Goal: Task Accomplishment & Management: Manage account settings

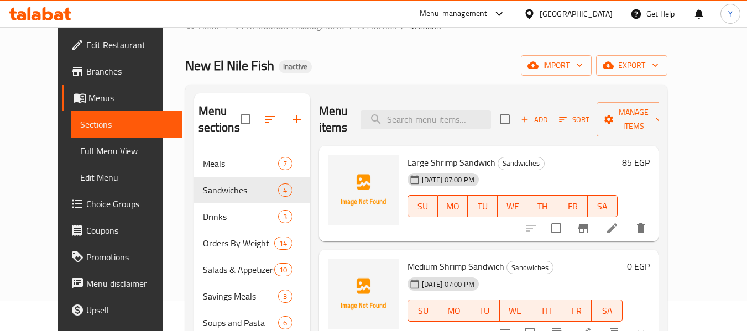
drag, startPoint x: 0, startPoint y: 0, endPoint x: 49, endPoint y: 40, distance: 63.3
click at [86, 40] on span "Edit Restaurant" at bounding box center [129, 44] width 87 height 13
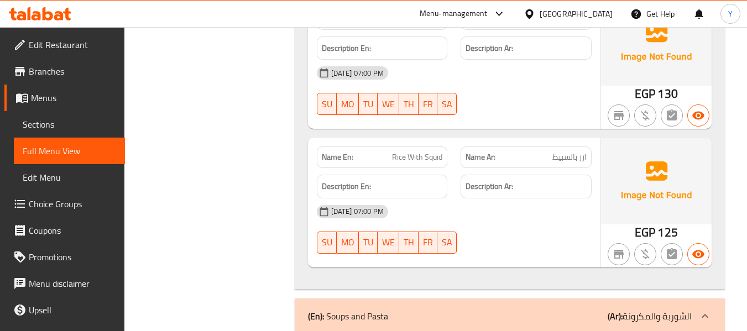
scroll to position [8282, 0]
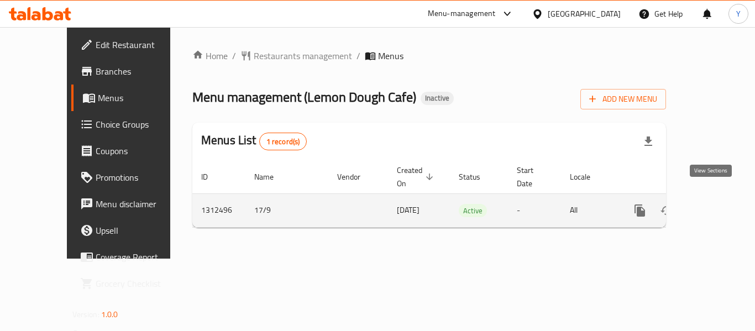
click at [713, 204] on icon "enhanced table" at bounding box center [719, 210] width 13 height 13
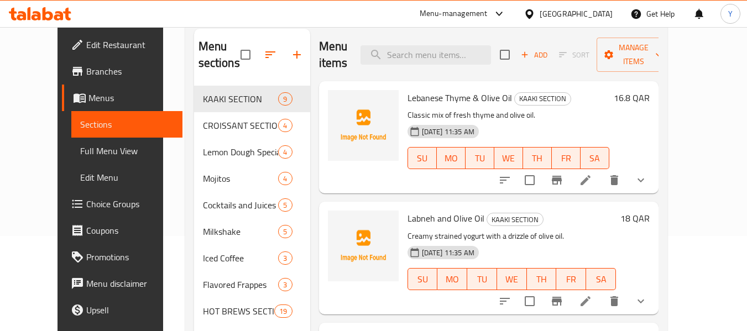
scroll to position [93, 0]
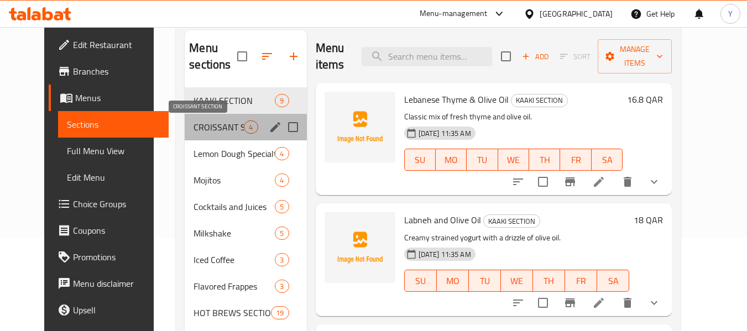
click at [194, 123] on span "CROISSANT SECTION" at bounding box center [219, 127] width 50 height 13
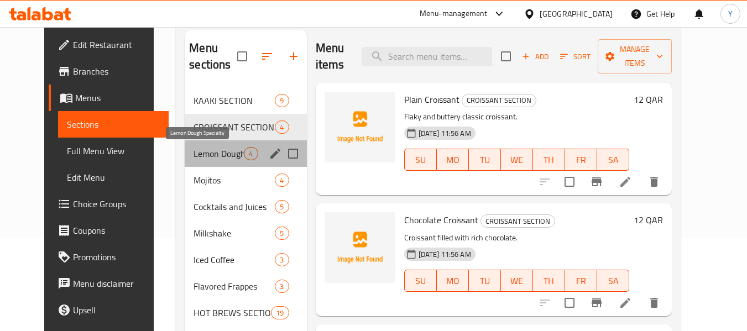
click at [194, 155] on span "Lemon Dough Specialty" at bounding box center [219, 153] width 50 height 13
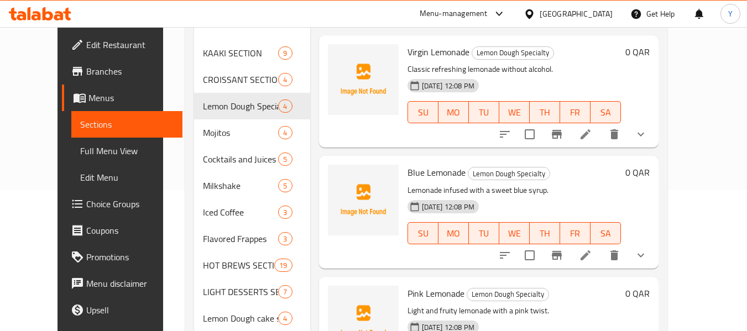
scroll to position [181, 0]
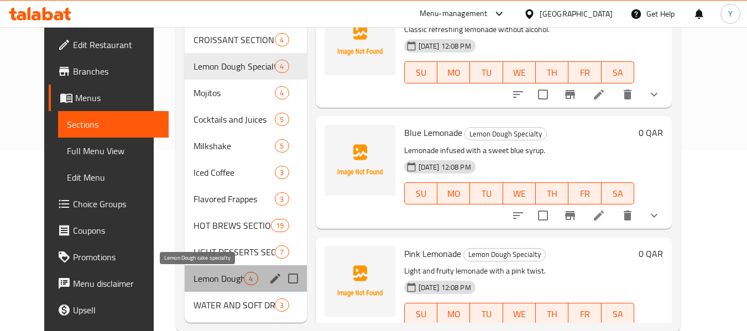
click at [196, 281] on span "Lemon Dough cake specialty" at bounding box center [219, 278] width 50 height 13
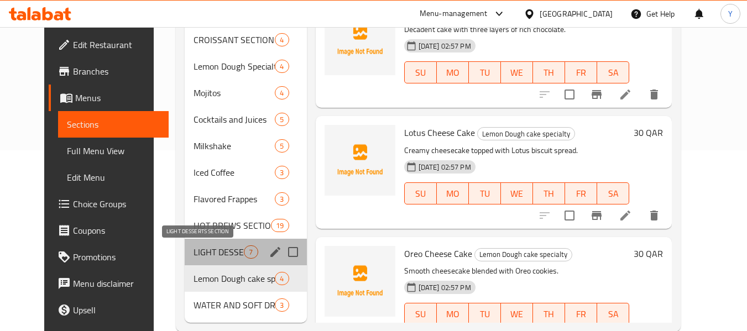
click at [194, 255] on span "LIGHT DESSERTS SECTION" at bounding box center [219, 252] width 50 height 13
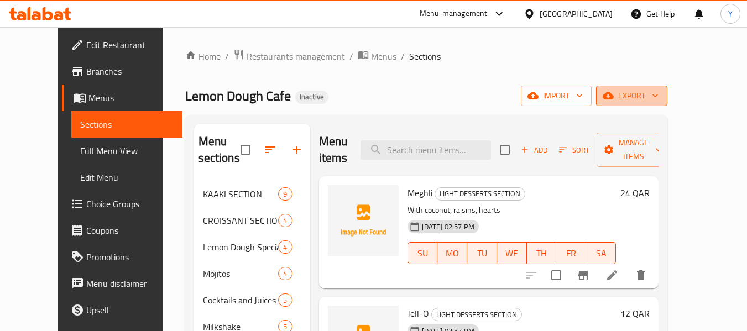
click at [659, 99] on span "export" at bounding box center [632, 96] width 54 height 14
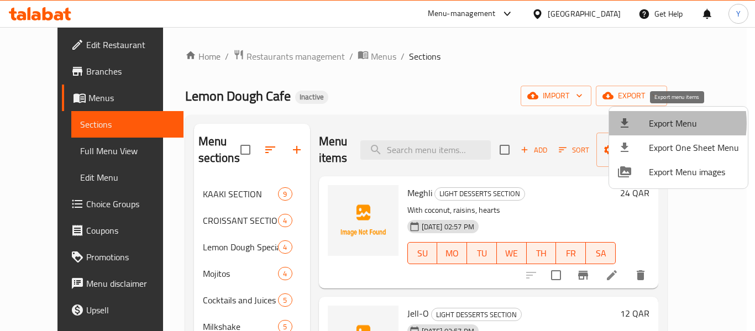
click at [646, 123] on div at bounding box center [633, 123] width 31 height 13
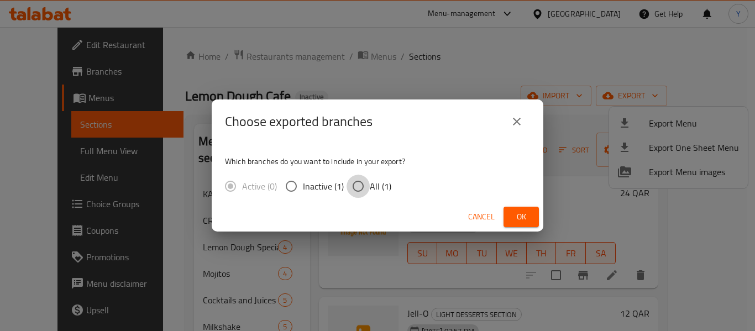
click at [358, 189] on input "All (1)" at bounding box center [358, 186] width 23 height 23
radio input "true"
click at [530, 226] on button "Ok" at bounding box center [521, 217] width 35 height 20
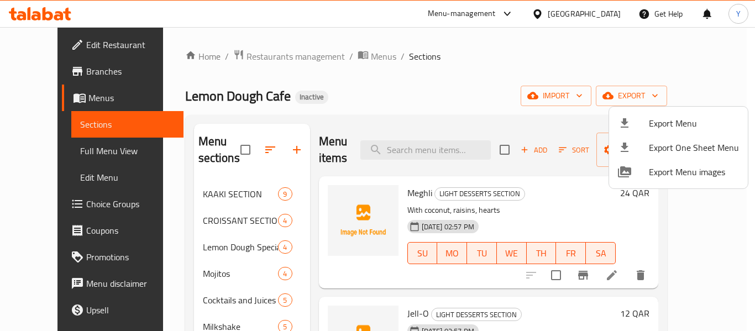
click at [457, 148] on div at bounding box center [377, 165] width 755 height 331
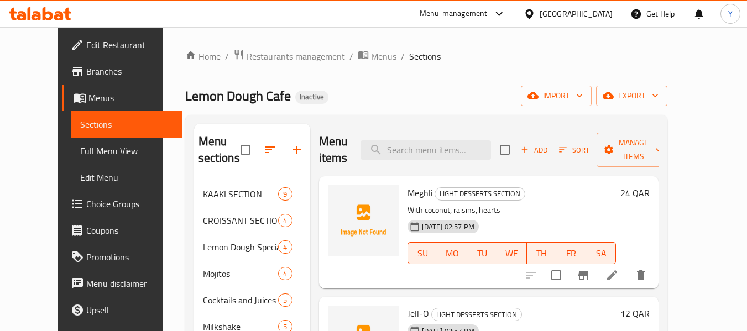
click at [457, 148] on input "search" at bounding box center [426, 149] width 130 height 19
paste input "Danish Croissant"
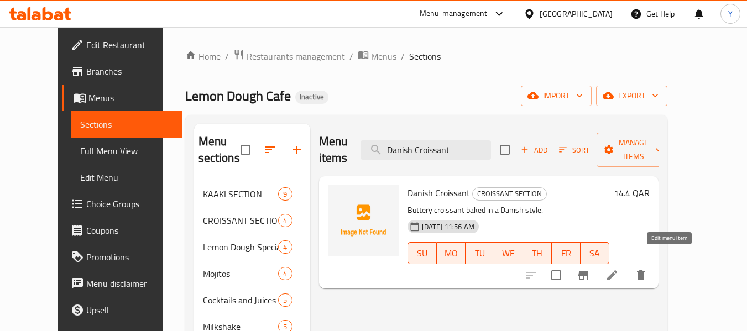
type input "Danish Croissant"
click at [619, 269] on icon at bounding box center [611, 275] width 13 height 13
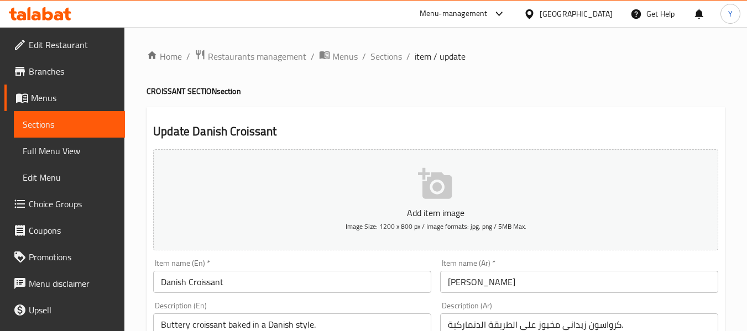
scroll to position [290, 0]
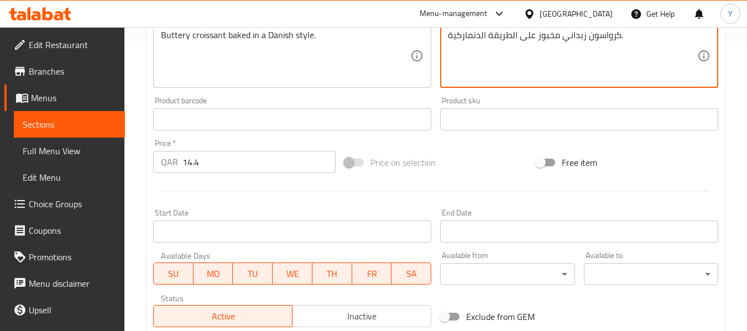
drag, startPoint x: 485, startPoint y: 37, endPoint x: 431, endPoint y: 37, distance: 53.6
click at [431, 37] on div "Add item image Image Size: 1200 x 800 px / Image formats: jpg, png / 5MB Max. I…" at bounding box center [436, 93] width 574 height 477
click at [494, 34] on textarea "كرواسون زبداني مخبوز على الطريقة دانش." at bounding box center [572, 56] width 249 height 53
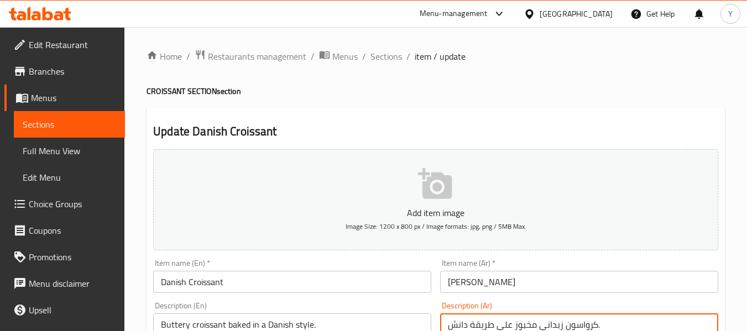
type textarea "كرواسون زبداني مخبوز على طريقة دانش."
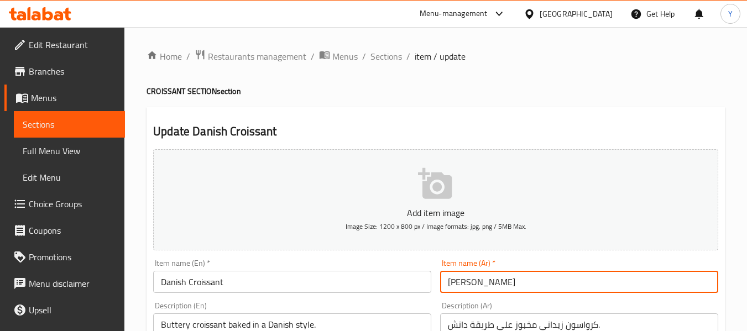
click at [591, 284] on input "[PERSON_NAME]" at bounding box center [579, 282] width 278 height 22
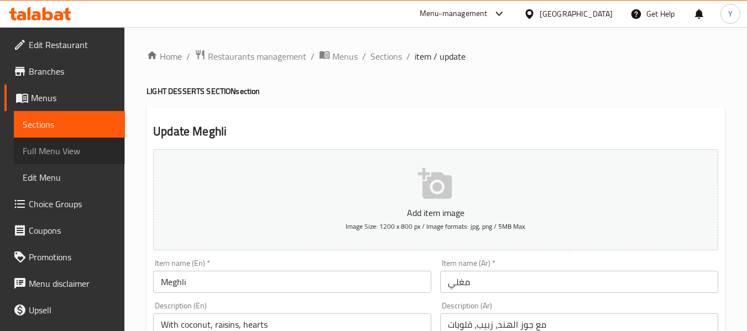
click at [72, 153] on span "Full Menu View" at bounding box center [69, 150] width 93 height 13
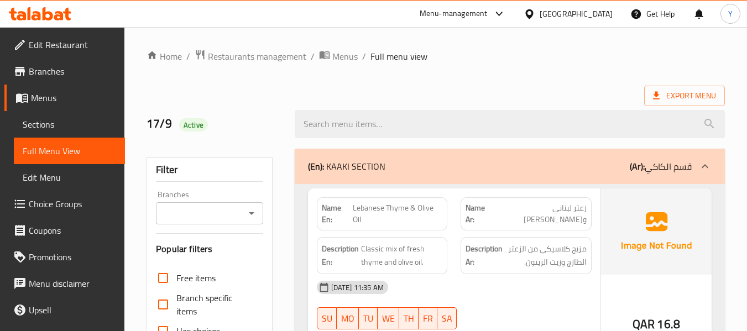
scroll to position [290, 0]
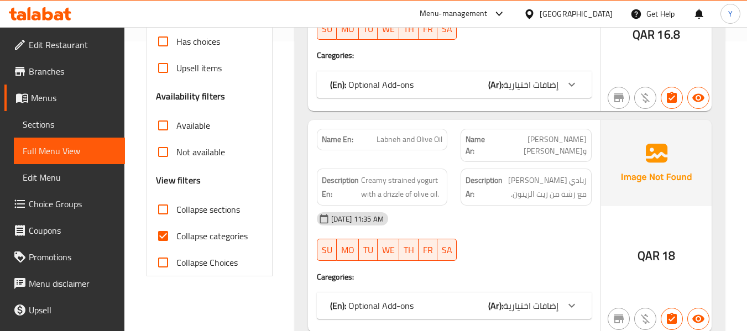
click at [340, 138] on strong "Name En:" at bounding box center [338, 140] width 32 height 12
copy strong "Name En:"
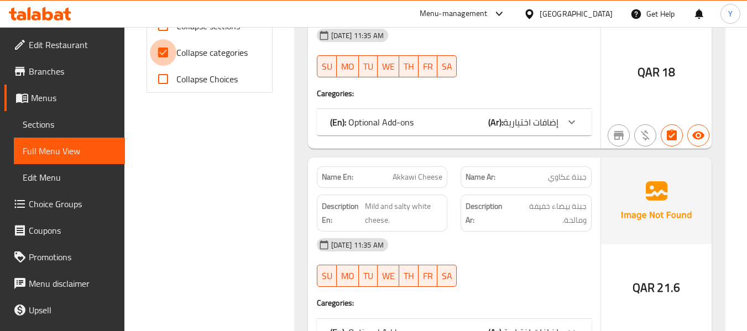
click at [166, 59] on input "Collapse categories" at bounding box center [163, 52] width 27 height 27
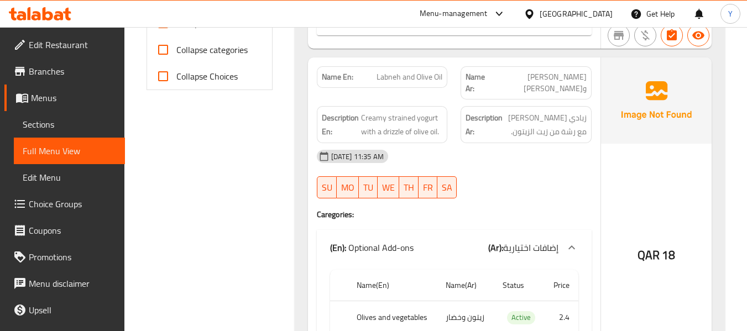
scroll to position [721, 0]
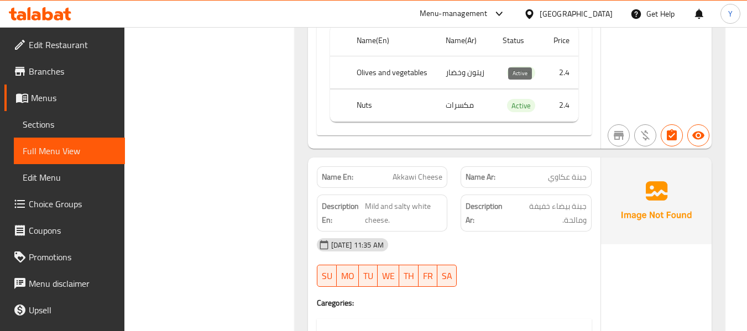
click at [521, 100] on span "Active" at bounding box center [521, 106] width 28 height 13
copy span "Active"
click at [521, 100] on span "Active" at bounding box center [521, 106] width 28 height 13
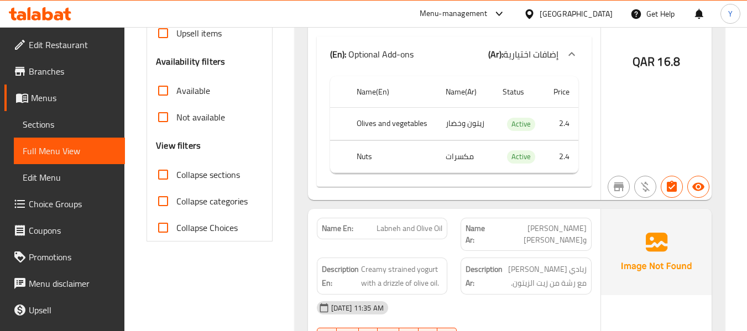
scroll to position [357, 0]
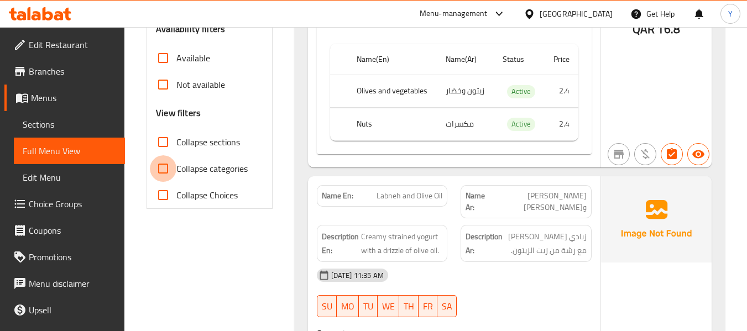
click at [170, 165] on input "Collapse categories" at bounding box center [163, 168] width 27 height 27
checkbox input "true"
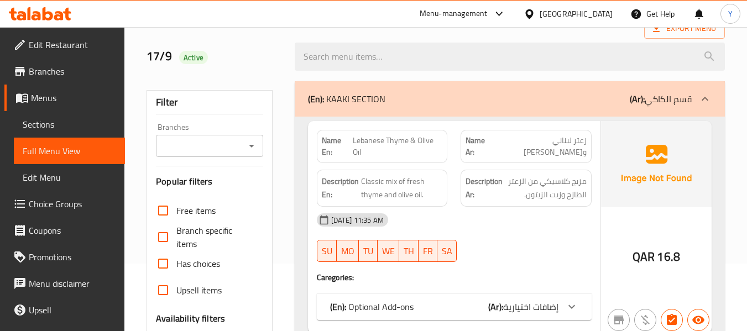
scroll to position [0, 0]
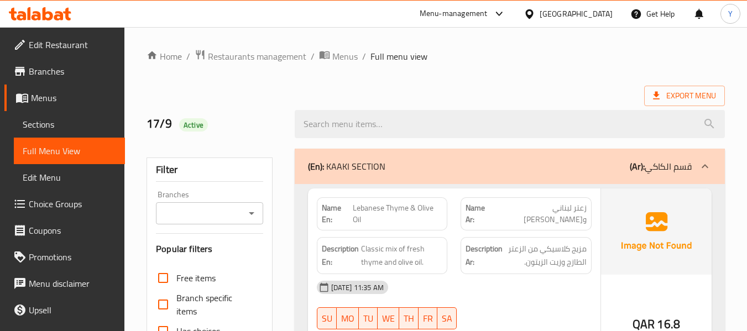
click at [495, 243] on strong "Description Ar:" at bounding box center [484, 255] width 37 height 27
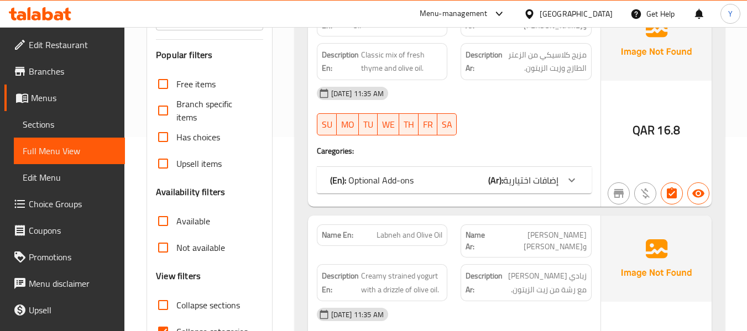
scroll to position [199, 0]
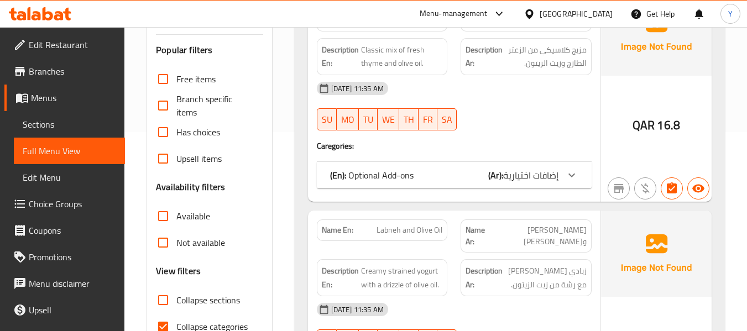
click at [397, 184] on div "(En): Optional Add-ons (Ar): إضافات اختيارية" at bounding box center [454, 175] width 275 height 27
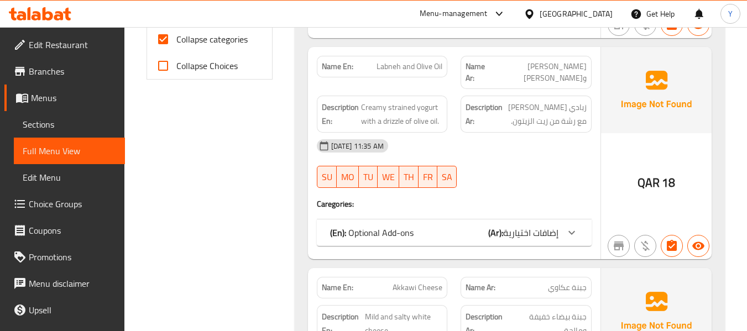
scroll to position [509, 0]
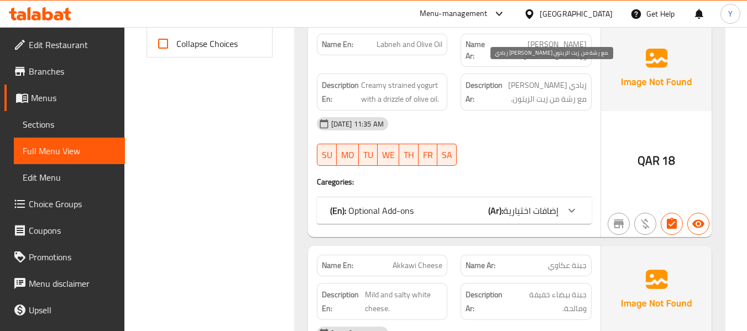
click at [534, 79] on span "زبادي كريمي ستريند مع رشة من زيت الزيتون." at bounding box center [546, 92] width 82 height 27
copy span "ستريند"
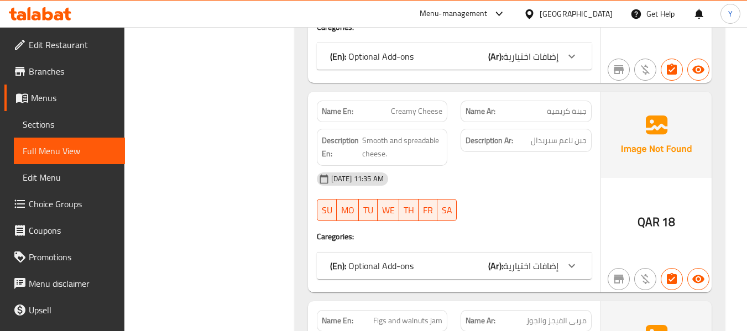
scroll to position [1084, 0]
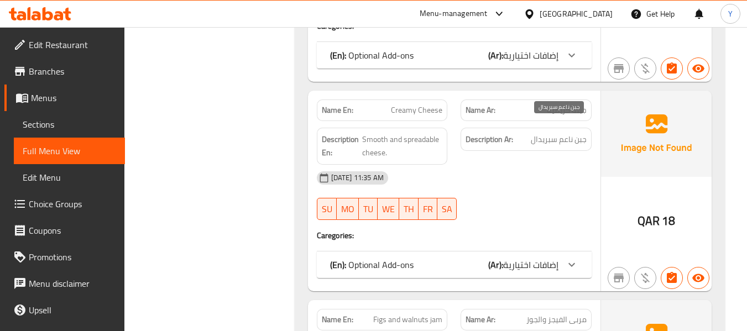
click at [534, 133] on span "جبن ناعم سبريدال" at bounding box center [559, 140] width 56 height 14
copy span "سبريدال"
click at [373, 133] on span "Smooth and spreadable cheese." at bounding box center [402, 146] width 80 height 27
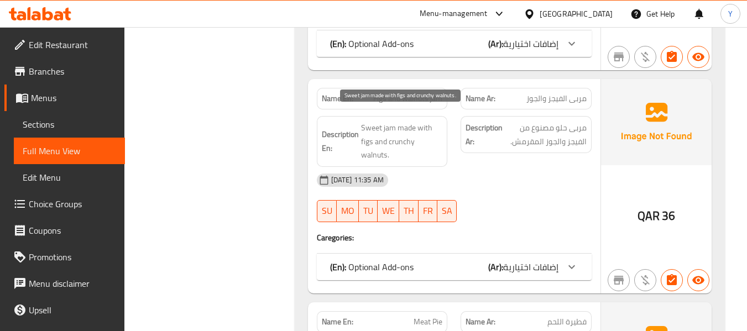
scroll to position [1327, 0]
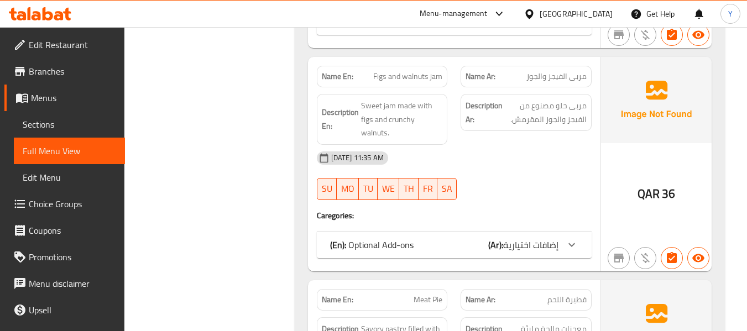
click at [563, 71] on span "مربى الفيجز والجوز" at bounding box center [556, 77] width 60 height 12
copy span "الفيجز"
click at [380, 99] on span "Sweet jam made with figs and crunchy walnuts." at bounding box center [402, 119] width 82 height 41
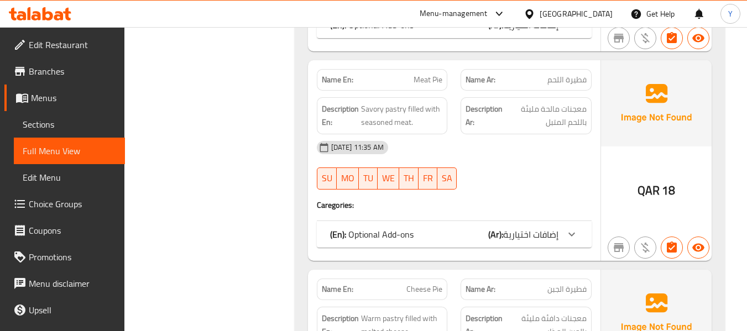
scroll to position [1548, 0]
click at [426, 73] on span "Meat Pie" at bounding box center [428, 79] width 29 height 12
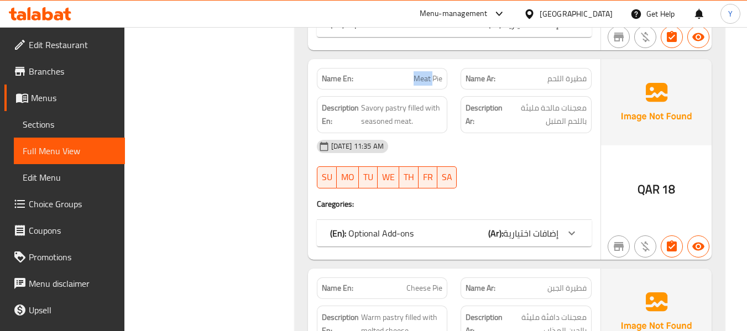
click at [426, 73] on span "Meat Pie" at bounding box center [428, 79] width 29 height 12
copy span "Meat Pie"
click at [465, 106] on div "Description Ar: معجنات مالحة مليئة باللحم المتبل" at bounding box center [526, 114] width 131 height 37
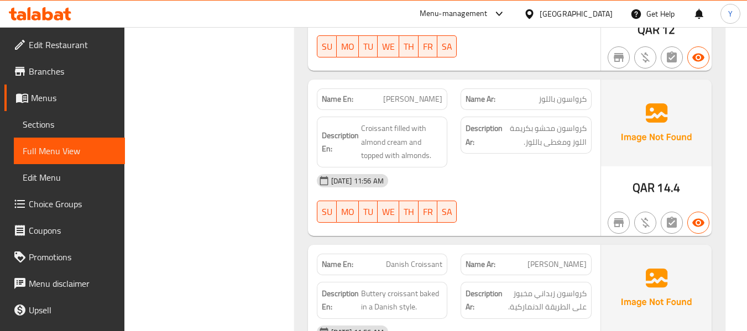
scroll to position [2544, 0]
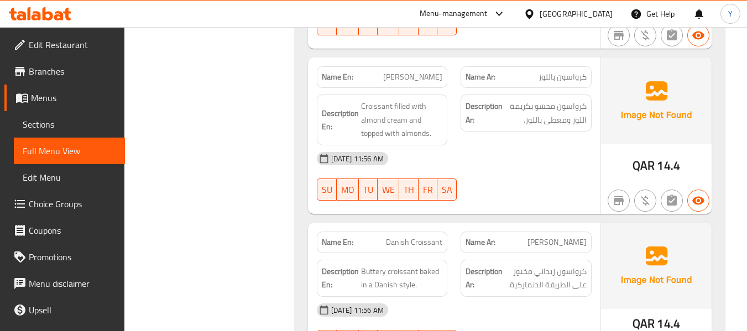
click at [414, 237] on span "Danish Croissant" at bounding box center [414, 243] width 56 height 12
copy span "Danish Croissant"
click at [472, 265] on strong "Description Ar:" at bounding box center [484, 278] width 37 height 27
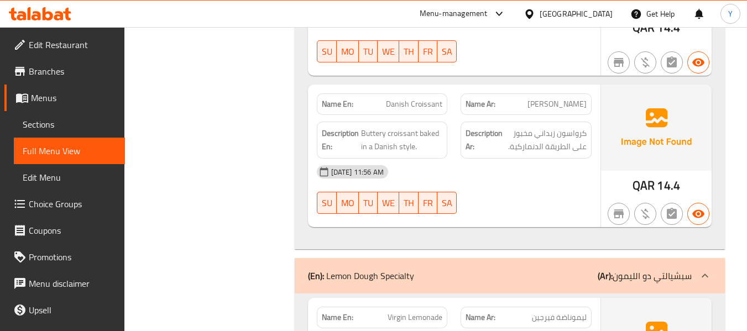
scroll to position [2676, 0]
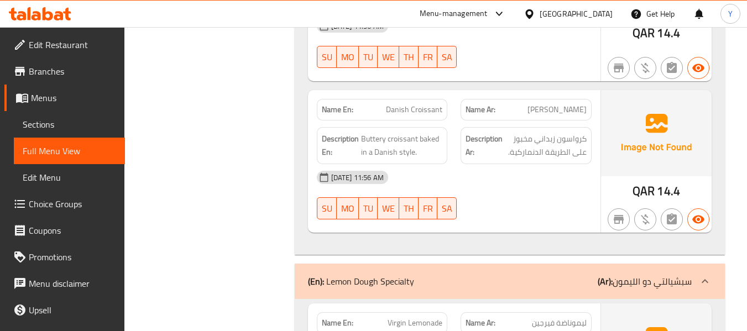
click at [400, 104] on span "Danish Croissant" at bounding box center [414, 110] width 56 height 12
copy span "Danish Croissant"
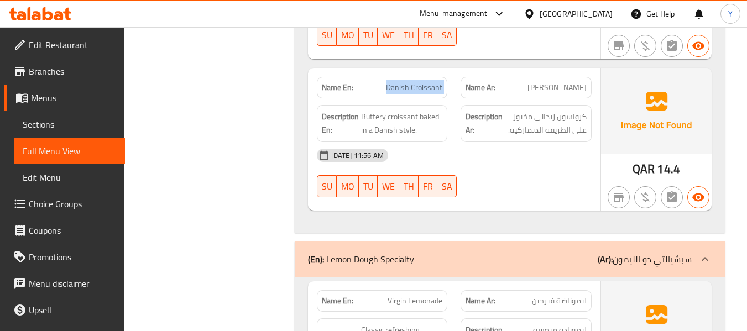
scroll to position [2898, 0]
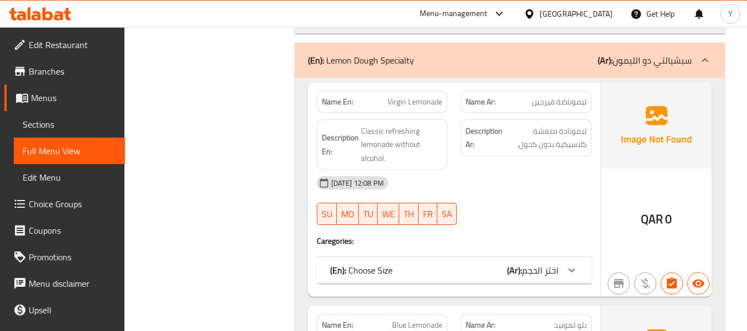
click at [512, 262] on b "(Ar):" at bounding box center [514, 270] width 15 height 17
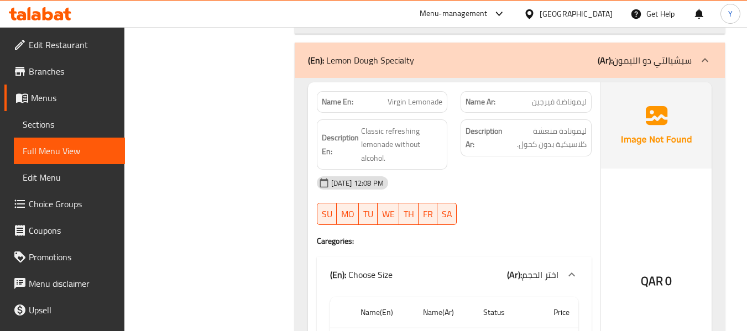
click at [512, 267] on b "(Ar):" at bounding box center [514, 275] width 15 height 17
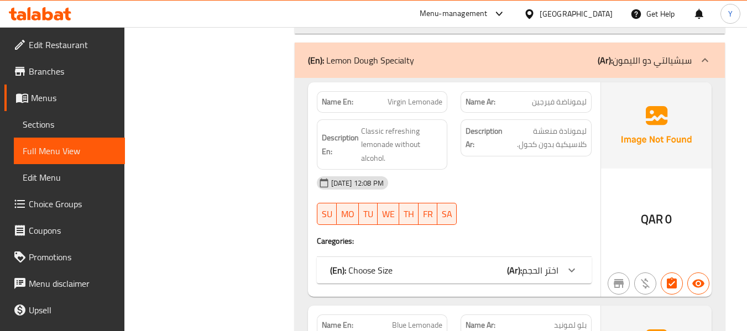
click at [567, 197] on div "17-09-2025 12:08 PM SU MO TU WE TH FR SA" at bounding box center [454, 201] width 288 height 62
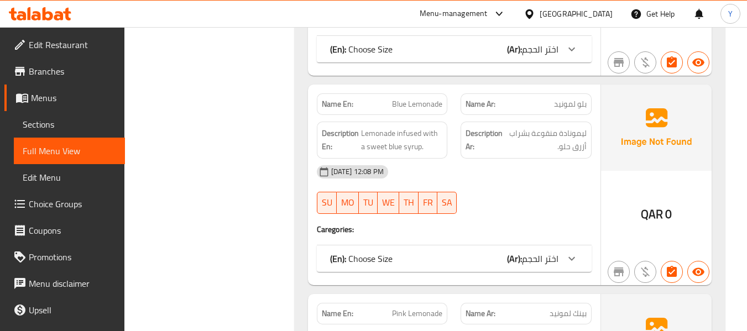
scroll to position [3141, 0]
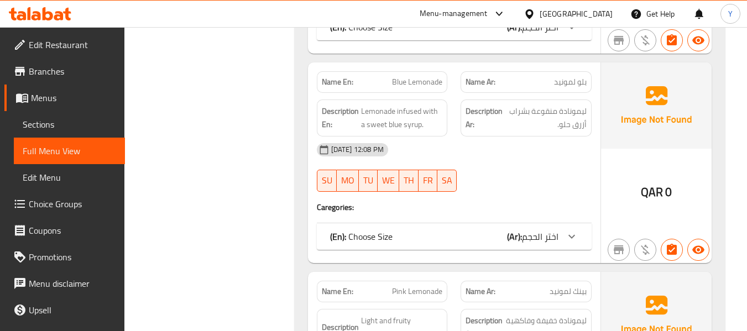
click at [419, 76] on span "Blue Lemonade" at bounding box center [417, 82] width 50 height 12
copy span "Blue Lemonade"
click at [475, 205] on div "Name En: Blue Lemonade Name Ar: بلو لمونيد Description En: Lemonade infused wit…" at bounding box center [454, 162] width 293 height 201
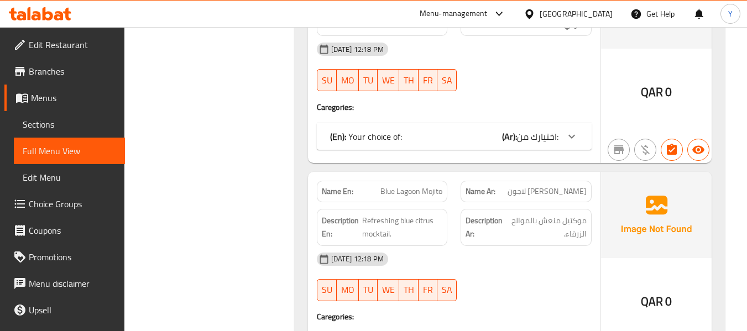
scroll to position [3981, 0]
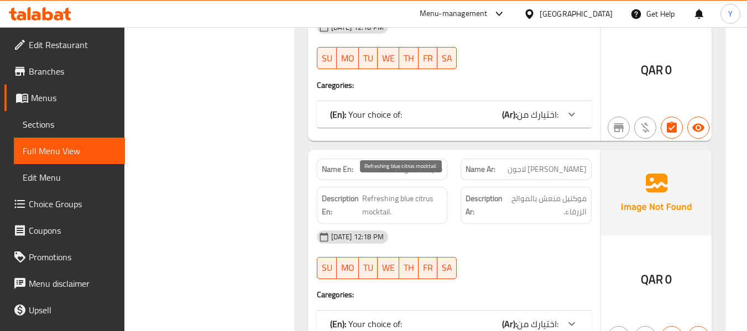
click at [418, 192] on span "Refreshing blue citrus mocktail." at bounding box center [402, 205] width 80 height 27
copy span "citrus"
click at [383, 205] on span "Refreshing blue citrus mocktail." at bounding box center [402, 205] width 80 height 27
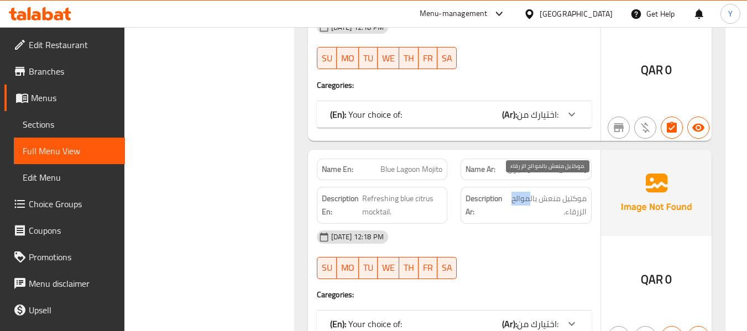
drag, startPoint x: 530, startPoint y: 190, endPoint x: 510, endPoint y: 191, distance: 19.4
click at [510, 192] on span "موكتيل منعش بالموالح الزرقاء." at bounding box center [546, 205] width 81 height 27
click at [396, 180] on div "Description En: Refreshing blue citrus mocktail." at bounding box center [382, 205] width 144 height 50
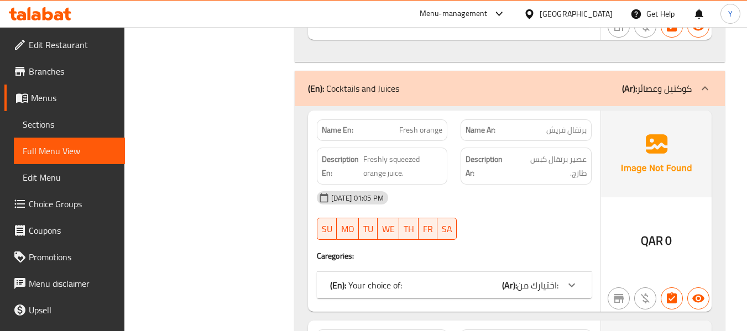
scroll to position [4733, 0]
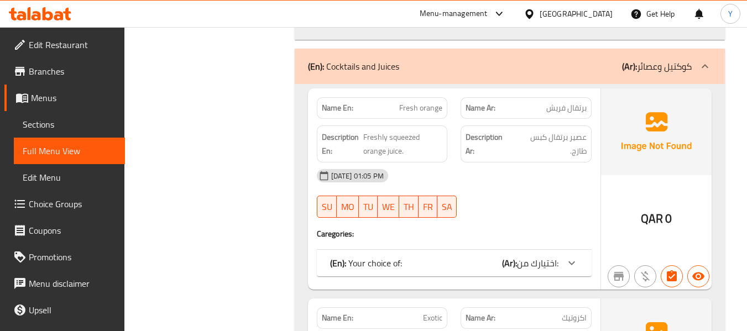
click at [432, 102] on span "Fresh orange" at bounding box center [420, 108] width 43 height 12
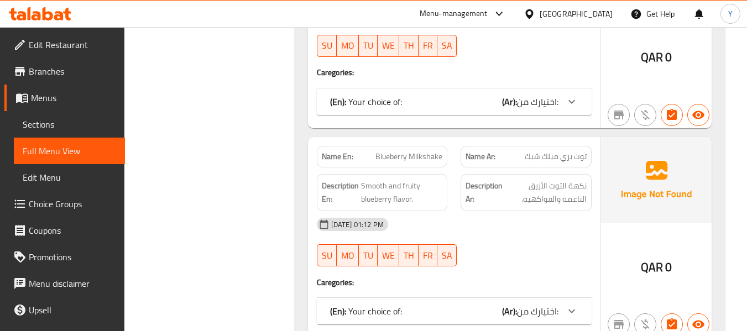
scroll to position [6724, 0]
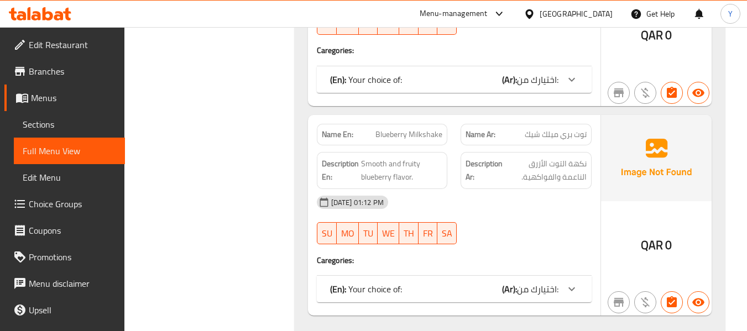
click at [432, 129] on span "Blueberry Milkshake" at bounding box center [408, 135] width 67 height 12
click at [391, 129] on span "Blueberry Milkshake" at bounding box center [408, 135] width 67 height 12
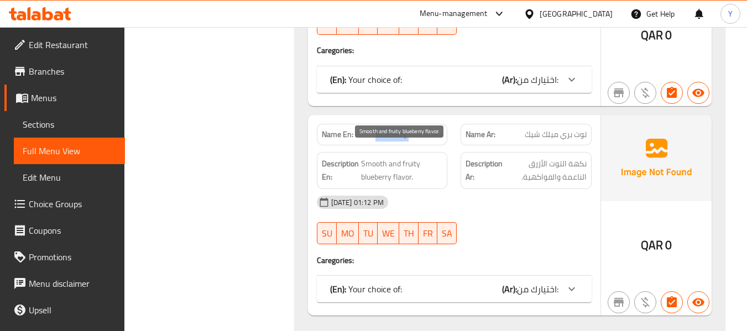
click at [404, 169] on span "Smooth and fruity blueberry flavor." at bounding box center [402, 170] width 82 height 27
drag, startPoint x: 561, startPoint y: 128, endPoint x: 588, endPoint y: 117, distance: 29.5
click at [588, 124] on div "Name Ar: توت بري ميلك شيك" at bounding box center [526, 135] width 131 height 22
click at [389, 161] on span "Smooth and fruity blueberry flavor." at bounding box center [402, 170] width 82 height 27
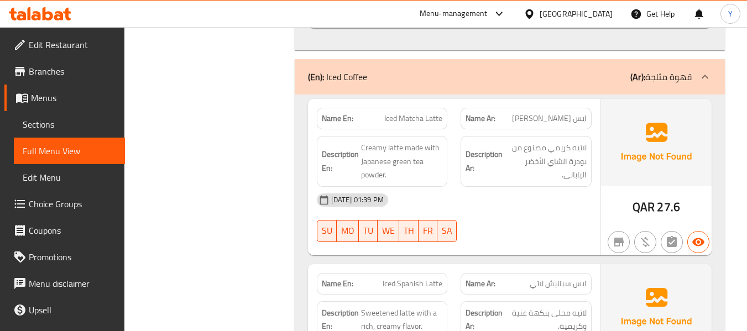
scroll to position [7034, 0]
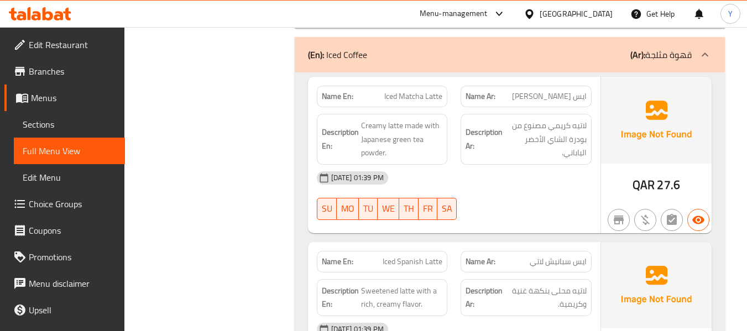
click at [413, 91] on span "Iced Matcha Latte" at bounding box center [413, 97] width 58 height 12
click at [495, 172] on div "17-09-2025 01:39 PM" at bounding box center [454, 178] width 288 height 27
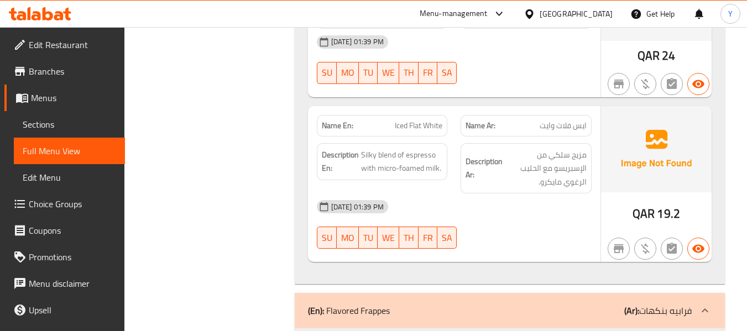
scroll to position [7343, 0]
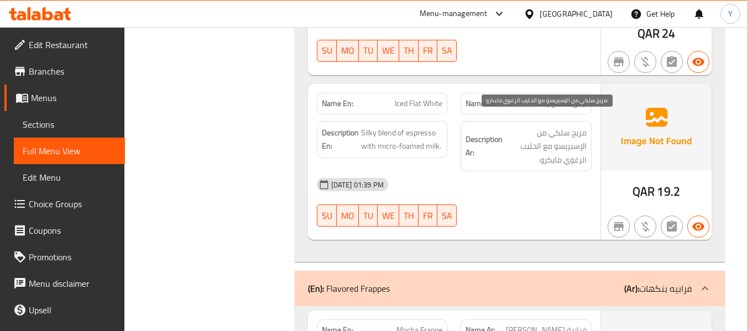
click at [560, 126] on span "مزيج سلكي من الإسبريسو مع الحليب الرغوي مايكرو." at bounding box center [546, 146] width 82 height 41
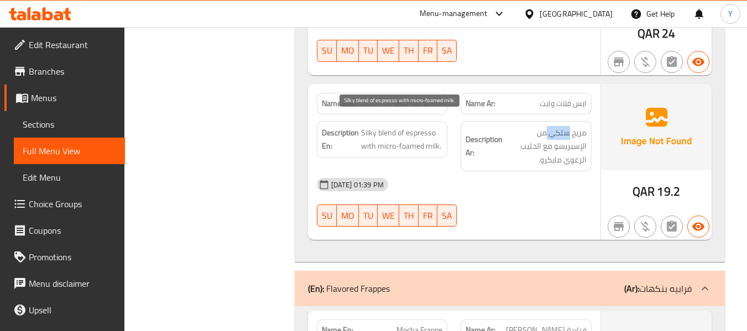
click at [365, 140] on span "Silky blend of espresso with micro-foamed milk." at bounding box center [402, 139] width 82 height 27
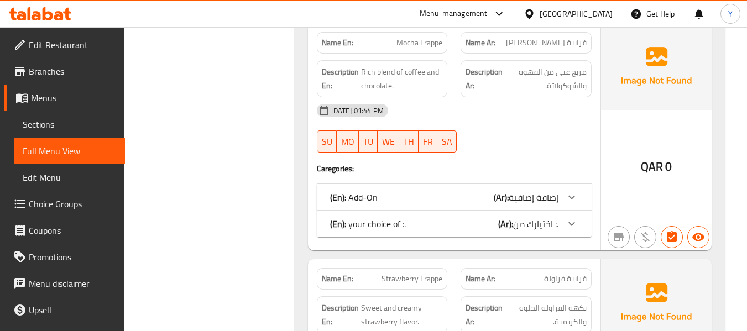
scroll to position [7653, 0]
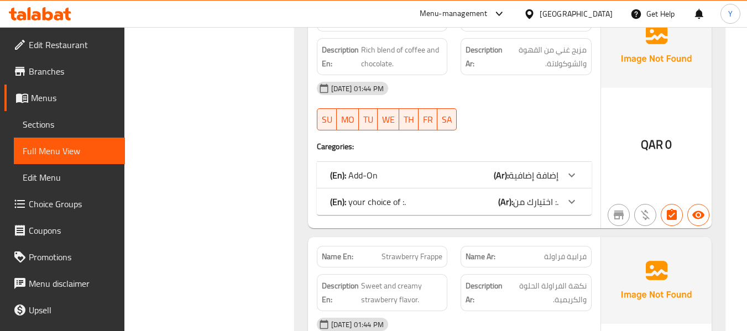
click at [382, 195] on p "(En): your choice of :." at bounding box center [368, 201] width 76 height 13
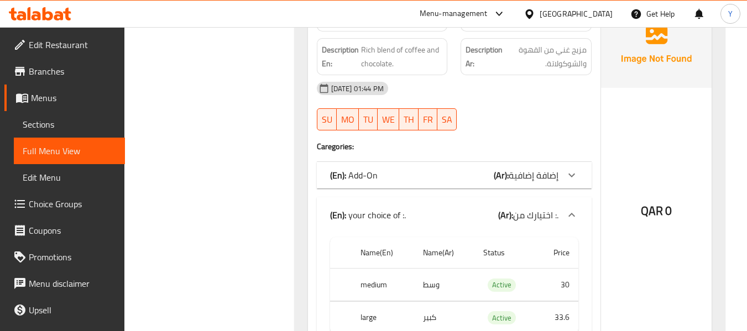
click at [446, 169] on div "(En): Add-On (Ar): إضافة إضافية" at bounding box center [444, 175] width 228 height 13
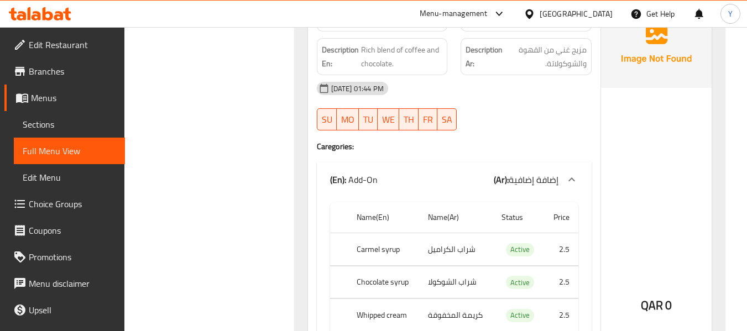
click at [454, 124] on div at bounding box center [526, 130] width 144 height 13
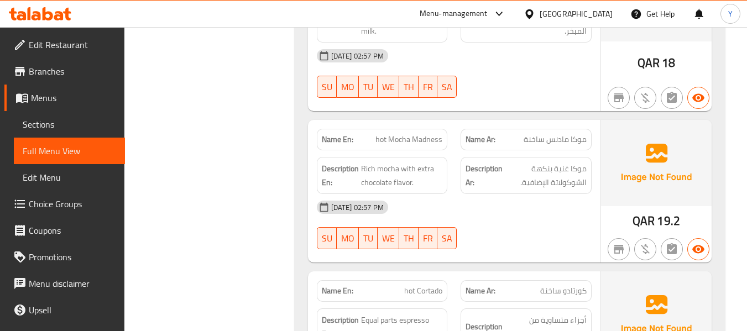
scroll to position [10152, 0]
